Goal: Ask a question

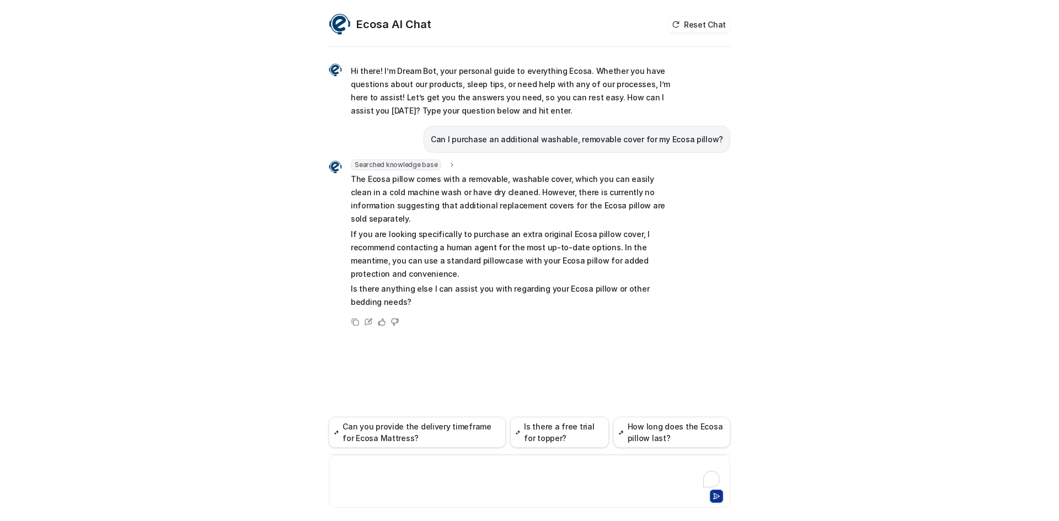
click at [461, 464] on div at bounding box center [529, 474] width 396 height 25
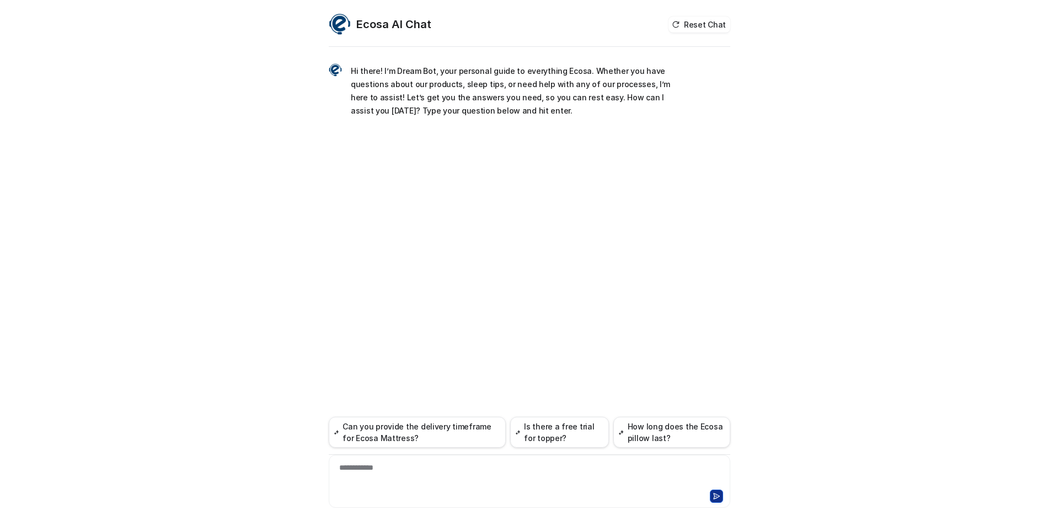
click at [393, 475] on div "**********" at bounding box center [529, 474] width 396 height 25
paste div
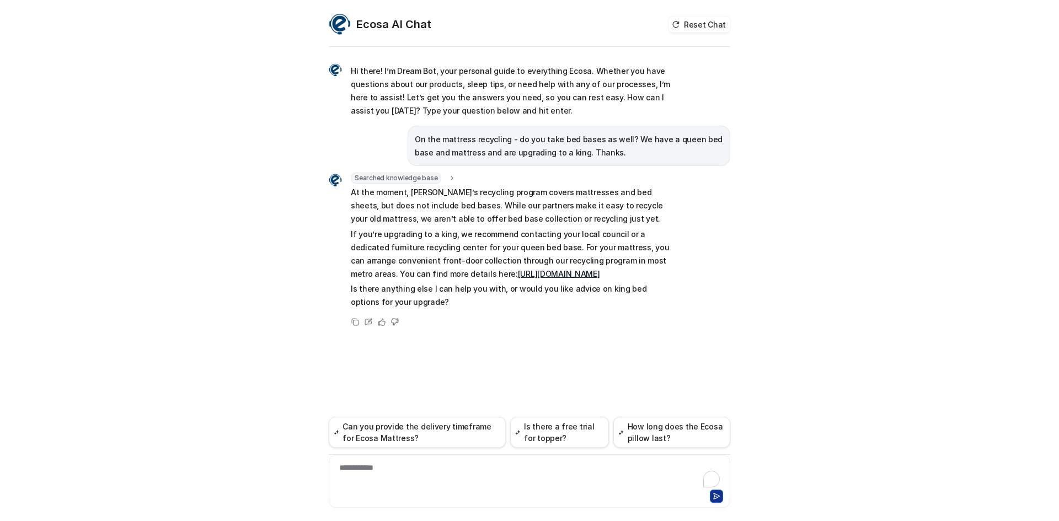
drag, startPoint x: 350, startPoint y: 192, endPoint x: 586, endPoint y: 271, distance: 249.3
click at [586, 271] on div "Searched knowledge base search_queries : "mattress recycling,bed base recycling…" at bounding box center [501, 242] width 345 height 138
copy span "At the moment, [PERSON_NAME]’s recycling program covers mattresses and bed shee…"
click at [402, 478] on div at bounding box center [529, 474] width 396 height 25
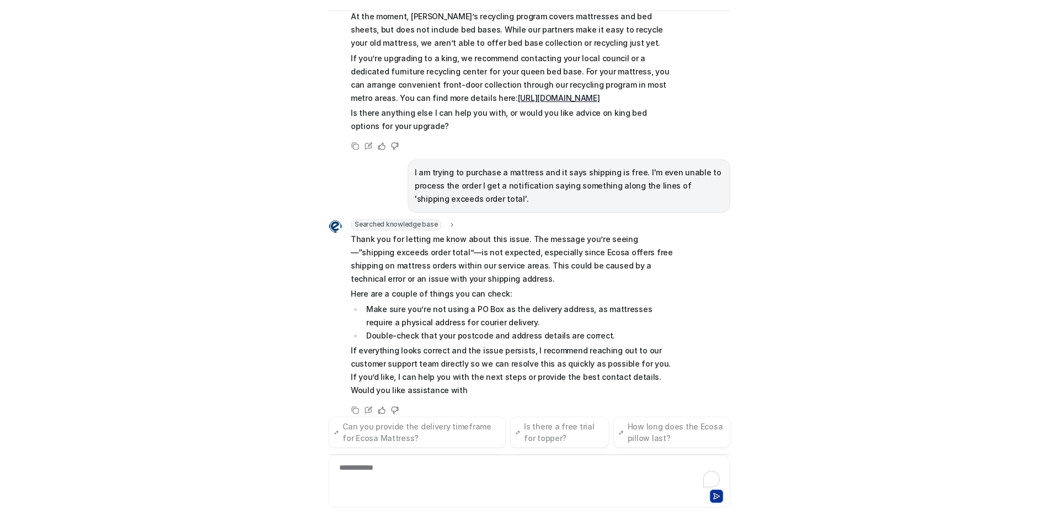
scroll to position [153, 0]
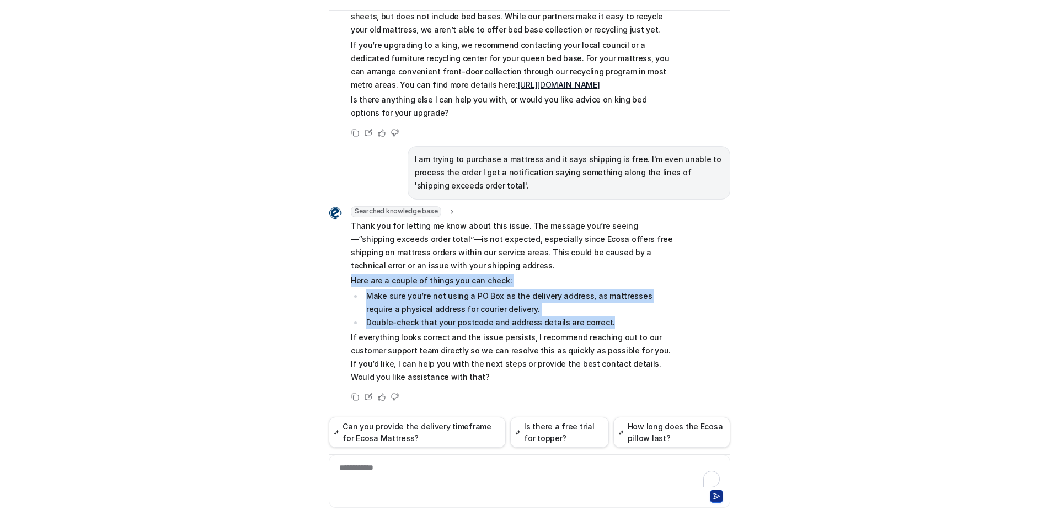
drag, startPoint x: 347, startPoint y: 280, endPoint x: 604, endPoint y: 324, distance: 260.7
click at [604, 324] on span "Thank you for letting me know about this issue. The message you’re seeing—“ship…" at bounding box center [512, 301] width 323 height 165
copy span "Here are a couple of things you can check: Make sure you’re not using a PO Box …"
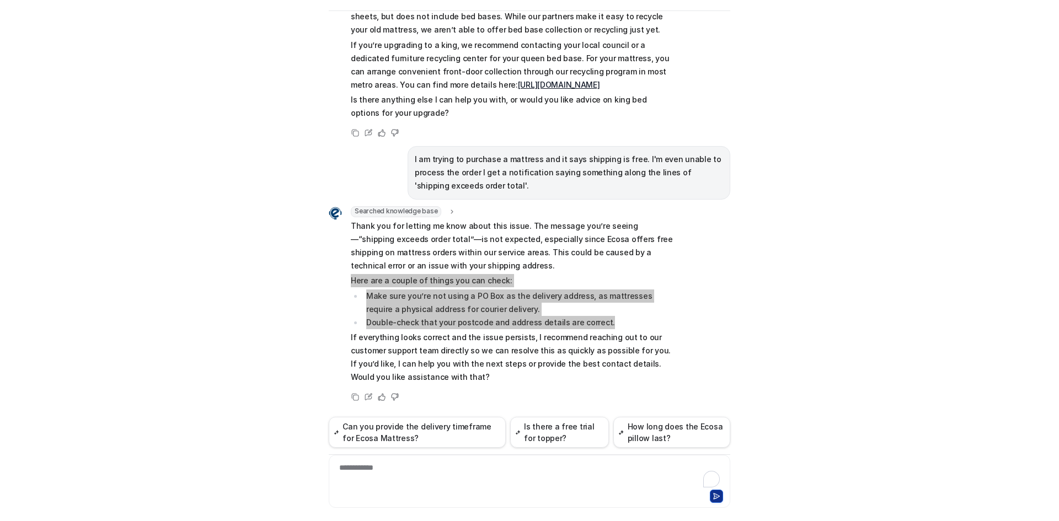
scroll to position [36, 0]
